Goal: Navigation & Orientation: Find specific page/section

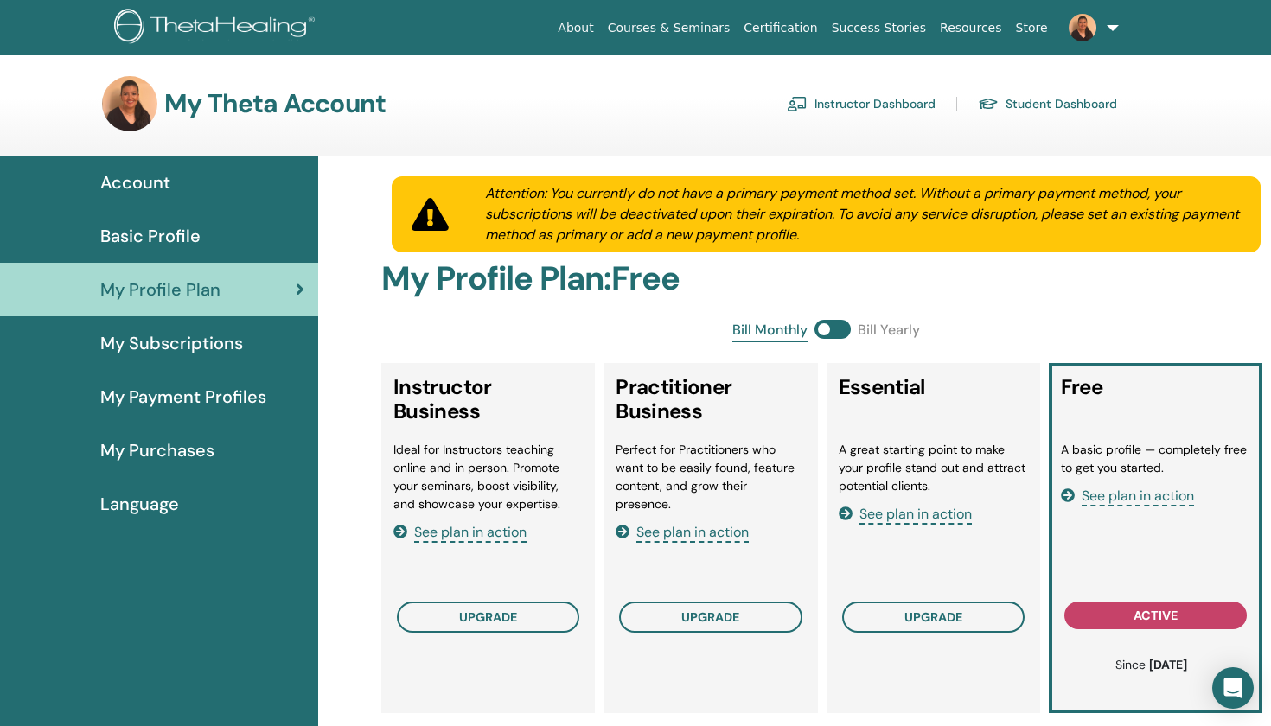
click at [691, 24] on link "Courses & Seminars" at bounding box center [669, 28] width 137 height 32
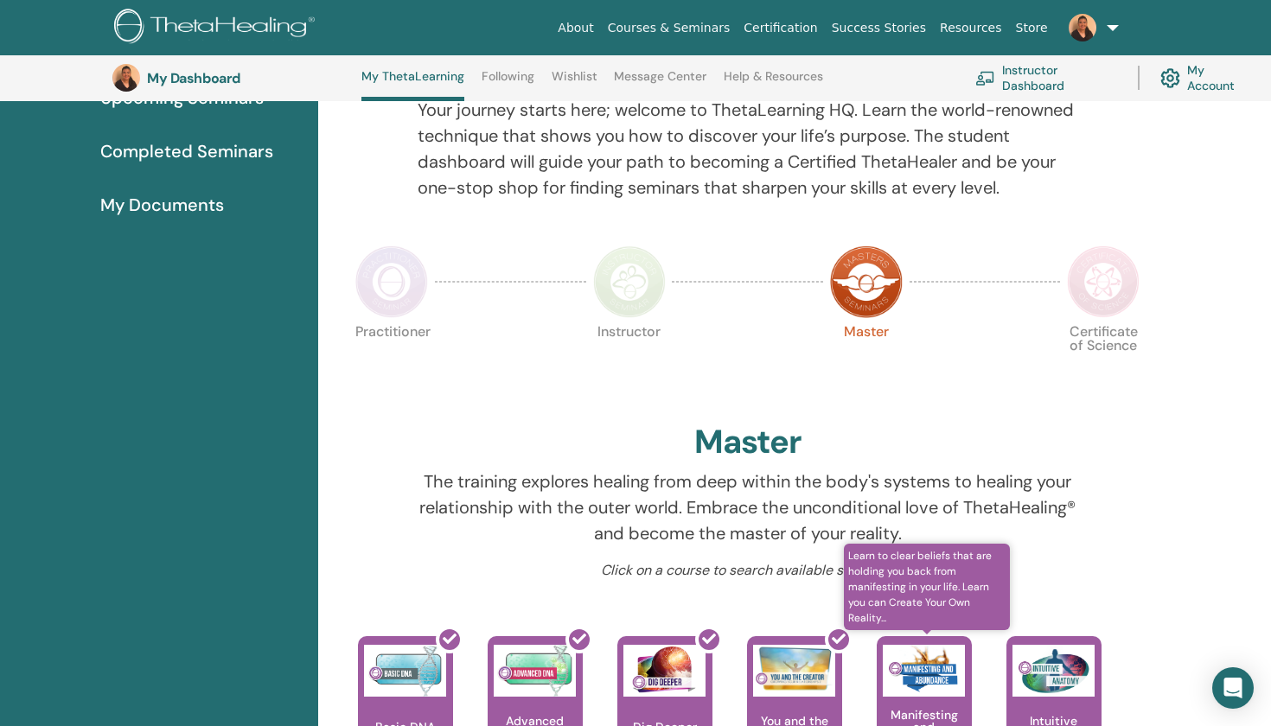
scroll to position [62, 0]
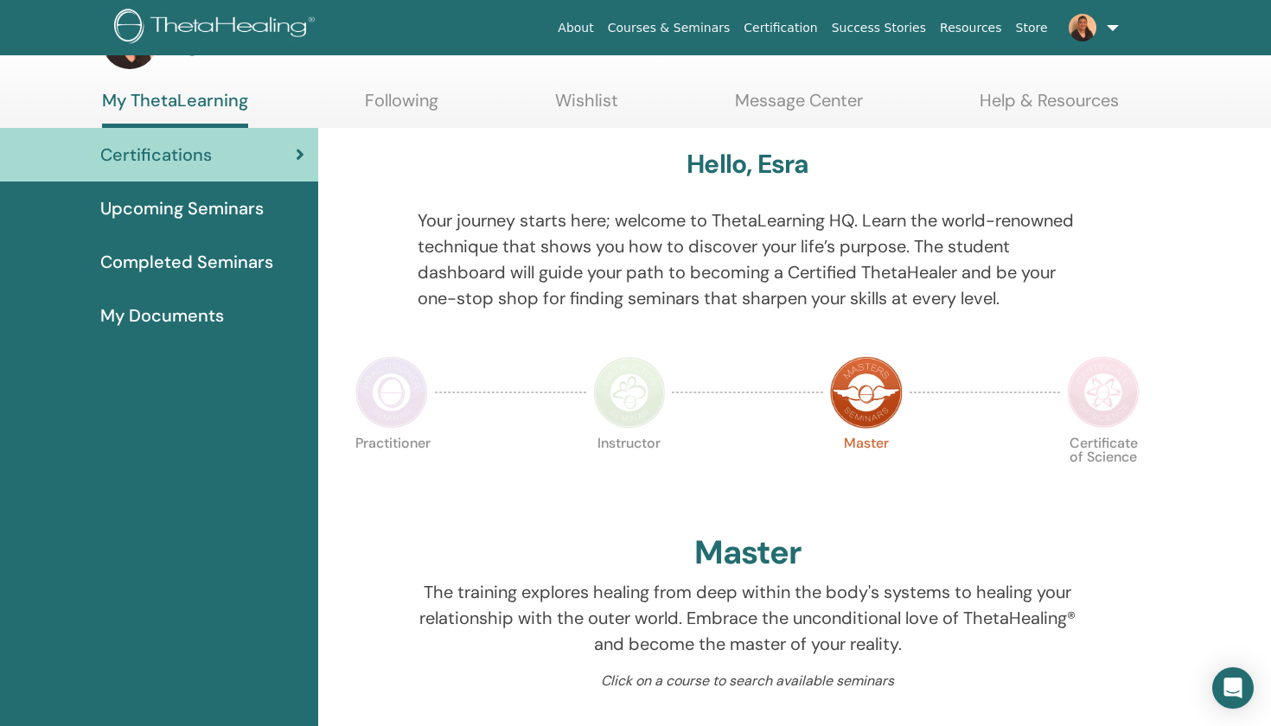
click at [625, 394] on img at bounding box center [629, 392] width 73 height 73
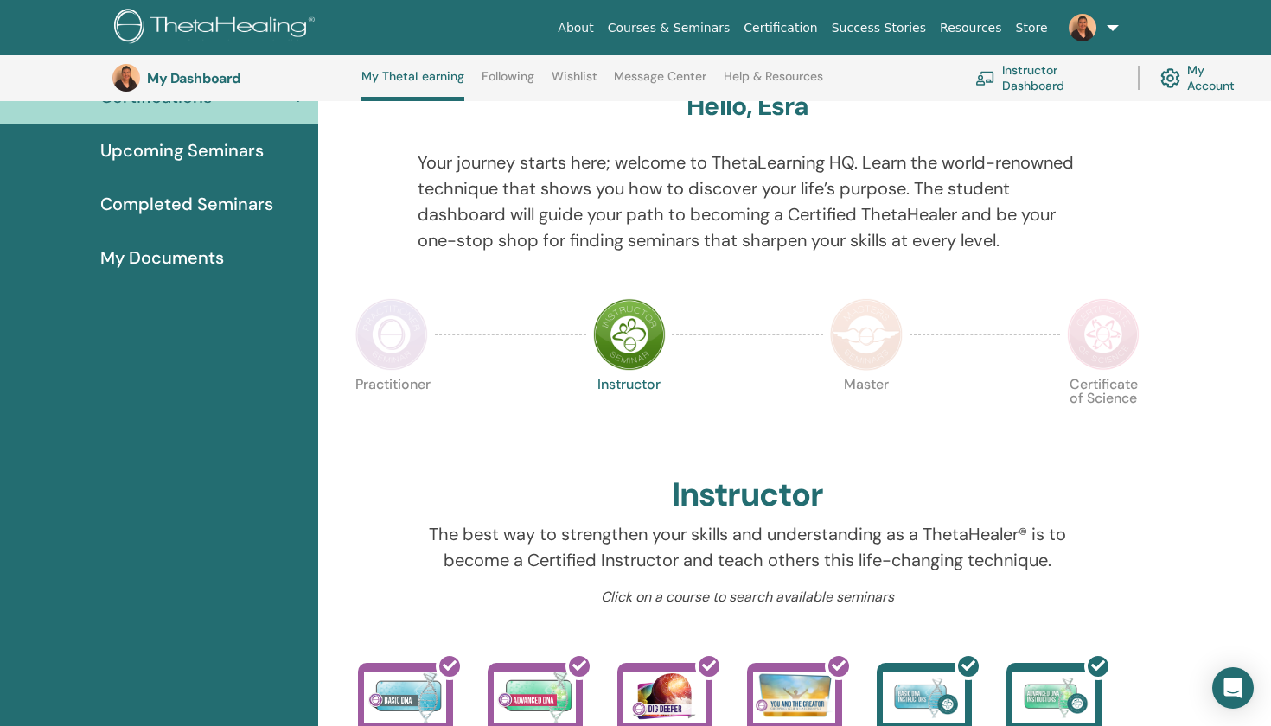
scroll to position [152, 0]
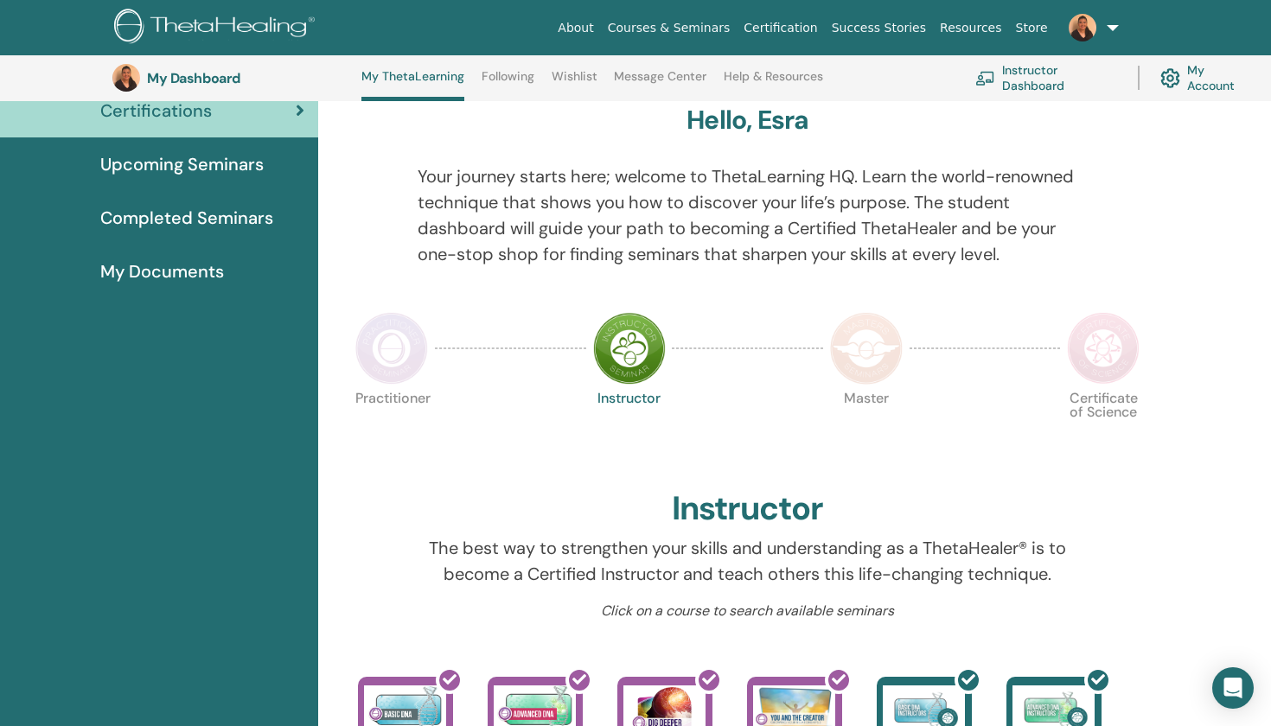
click at [847, 354] on img at bounding box center [866, 348] width 73 height 73
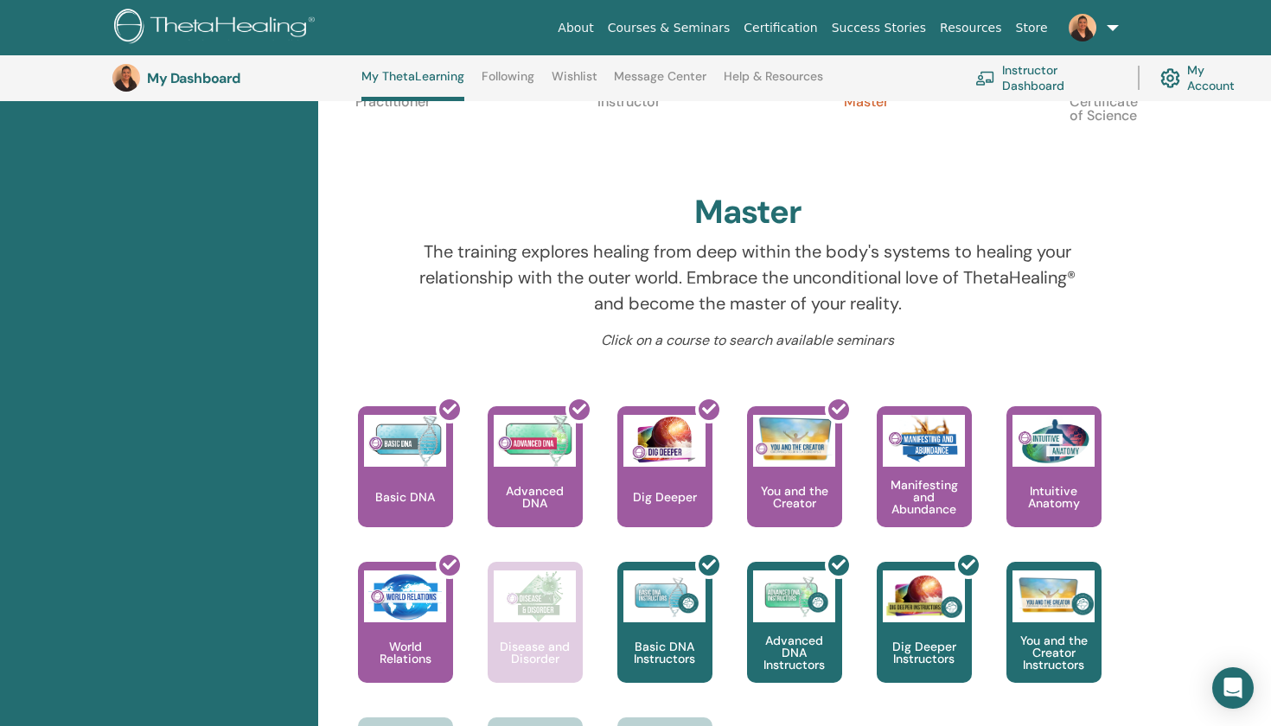
scroll to position [228, 0]
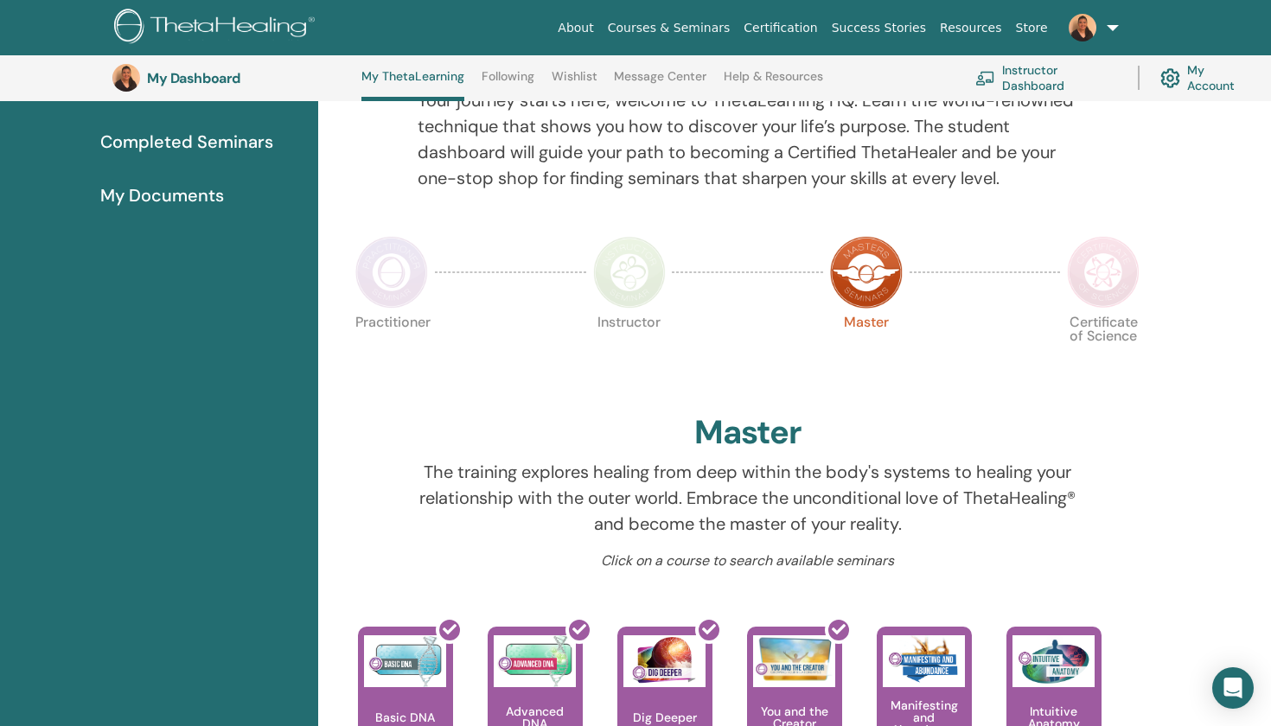
click at [1094, 279] on img at bounding box center [1103, 272] width 73 height 73
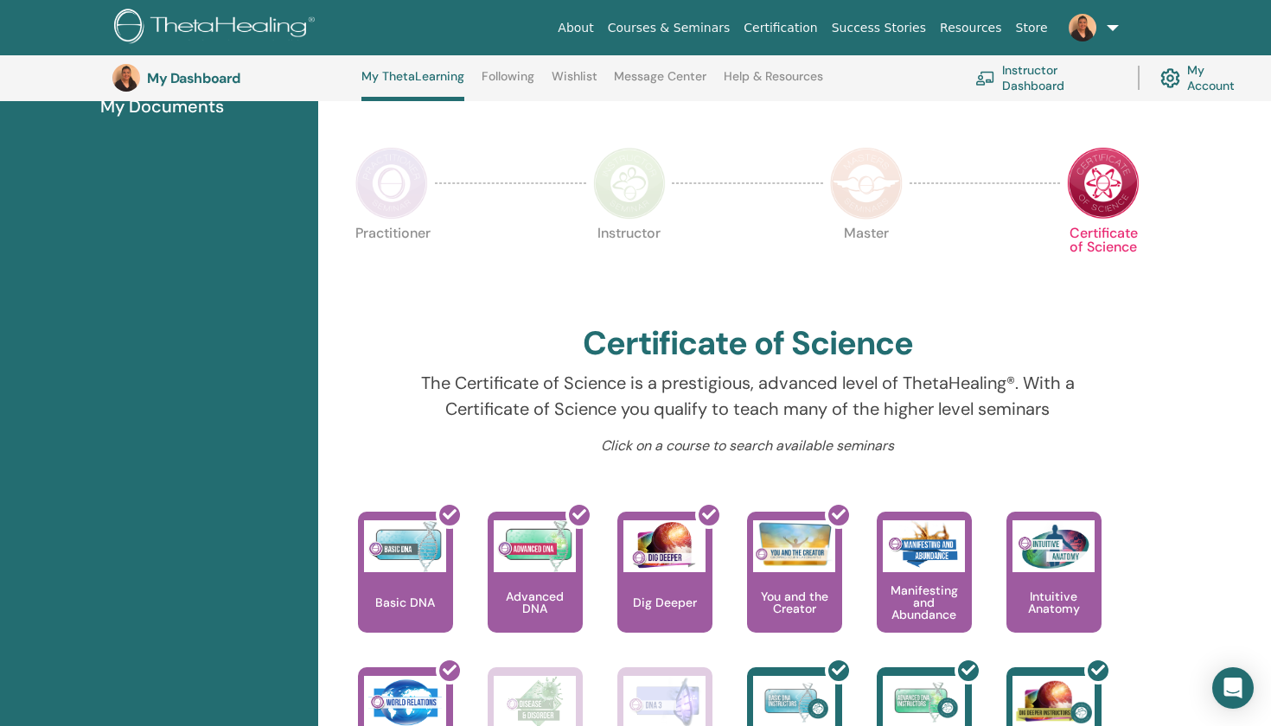
scroll to position [296, 0]
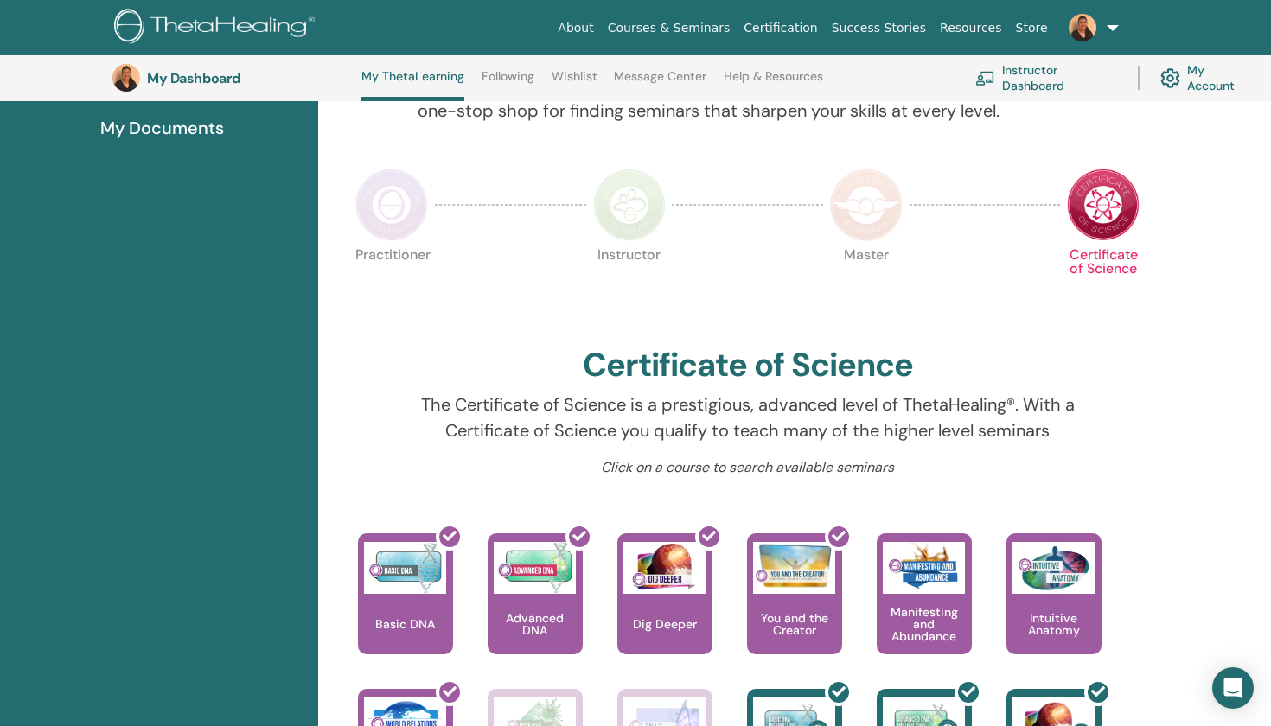
click at [870, 217] on img at bounding box center [866, 205] width 73 height 73
